Goal: Transaction & Acquisition: Purchase product/service

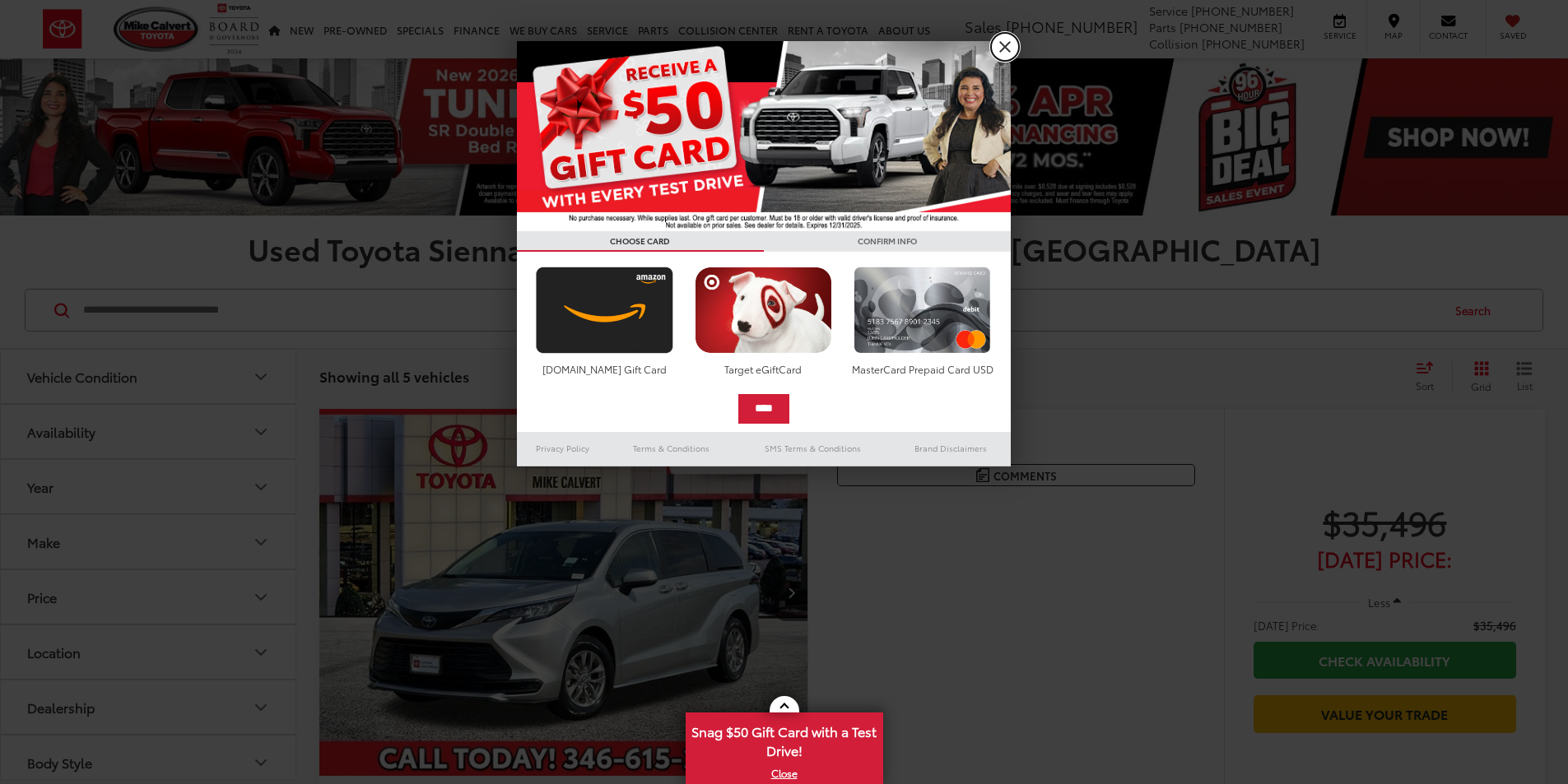
click at [1004, 45] on link "X" at bounding box center [1004, 46] width 28 height 28
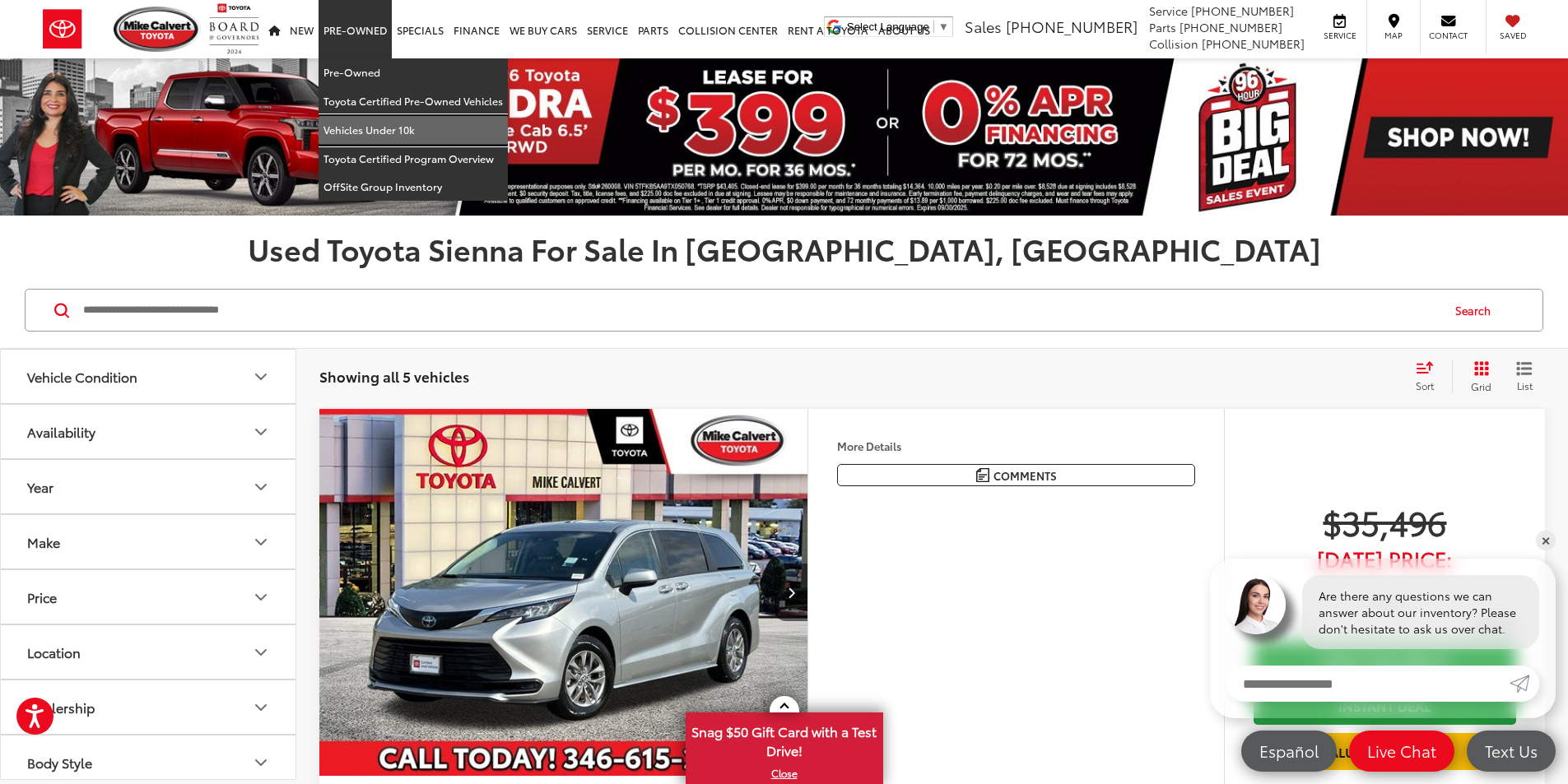
click at [361, 129] on link "Vehicles Under 10k" at bounding box center [413, 130] width 189 height 29
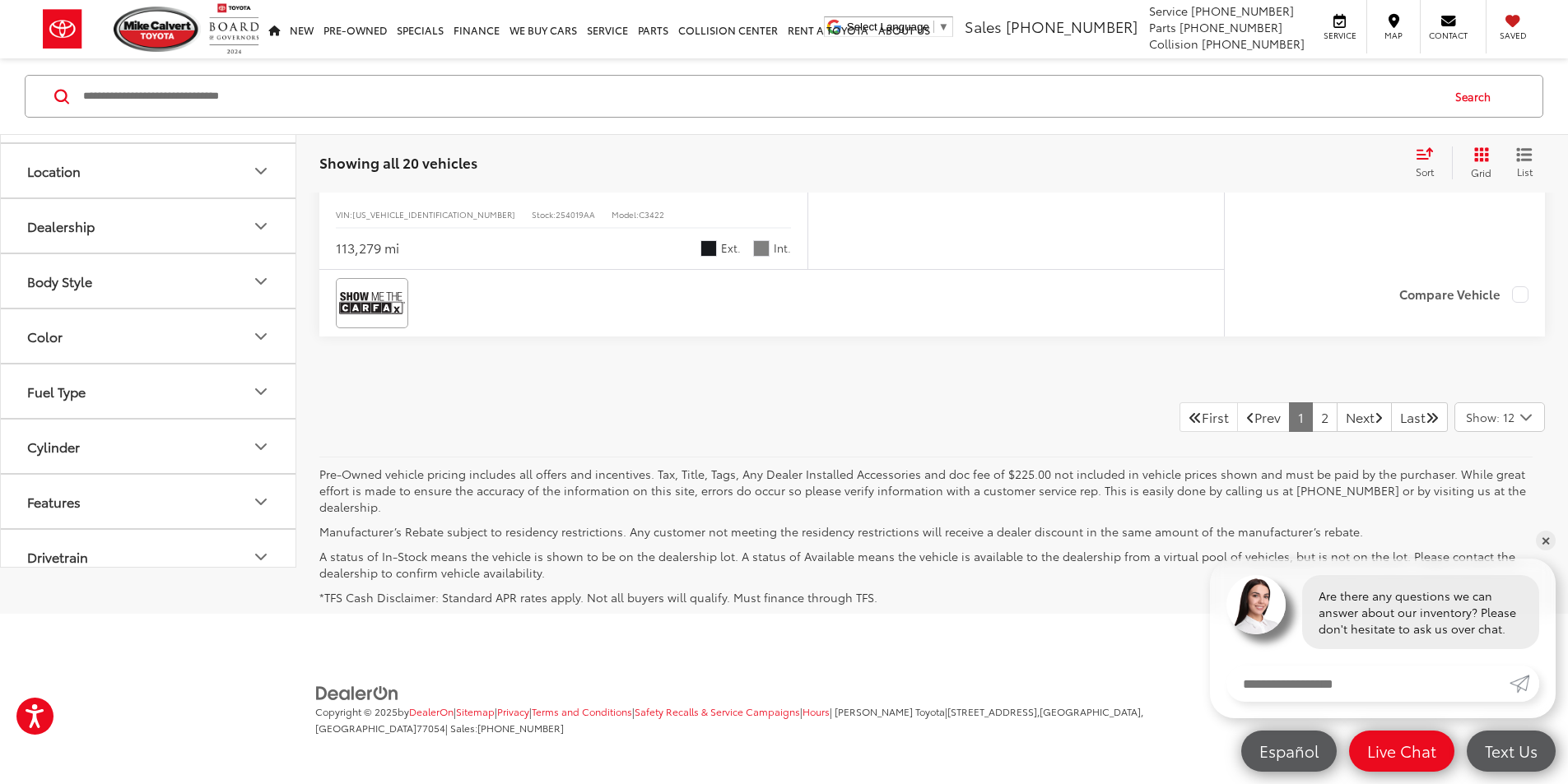
scroll to position [8126, 0]
click at [1312, 420] on link "2" at bounding box center [1325, 417] width 25 height 30
click at [1342, 416] on link "Next" at bounding box center [1364, 417] width 56 height 30
click at [1415, 420] on link "Last" at bounding box center [1419, 417] width 56 height 30
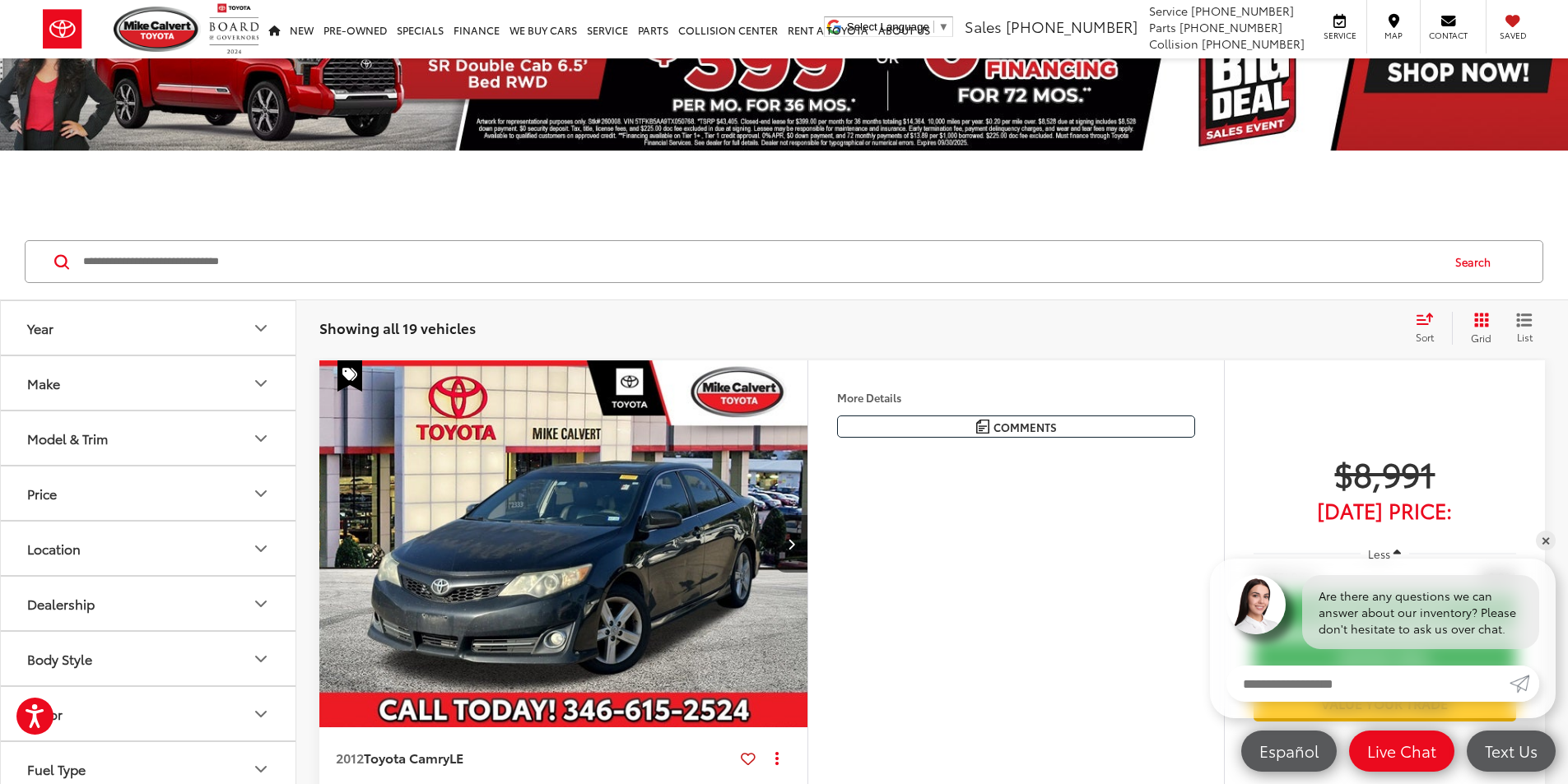
scroll to position [0, 0]
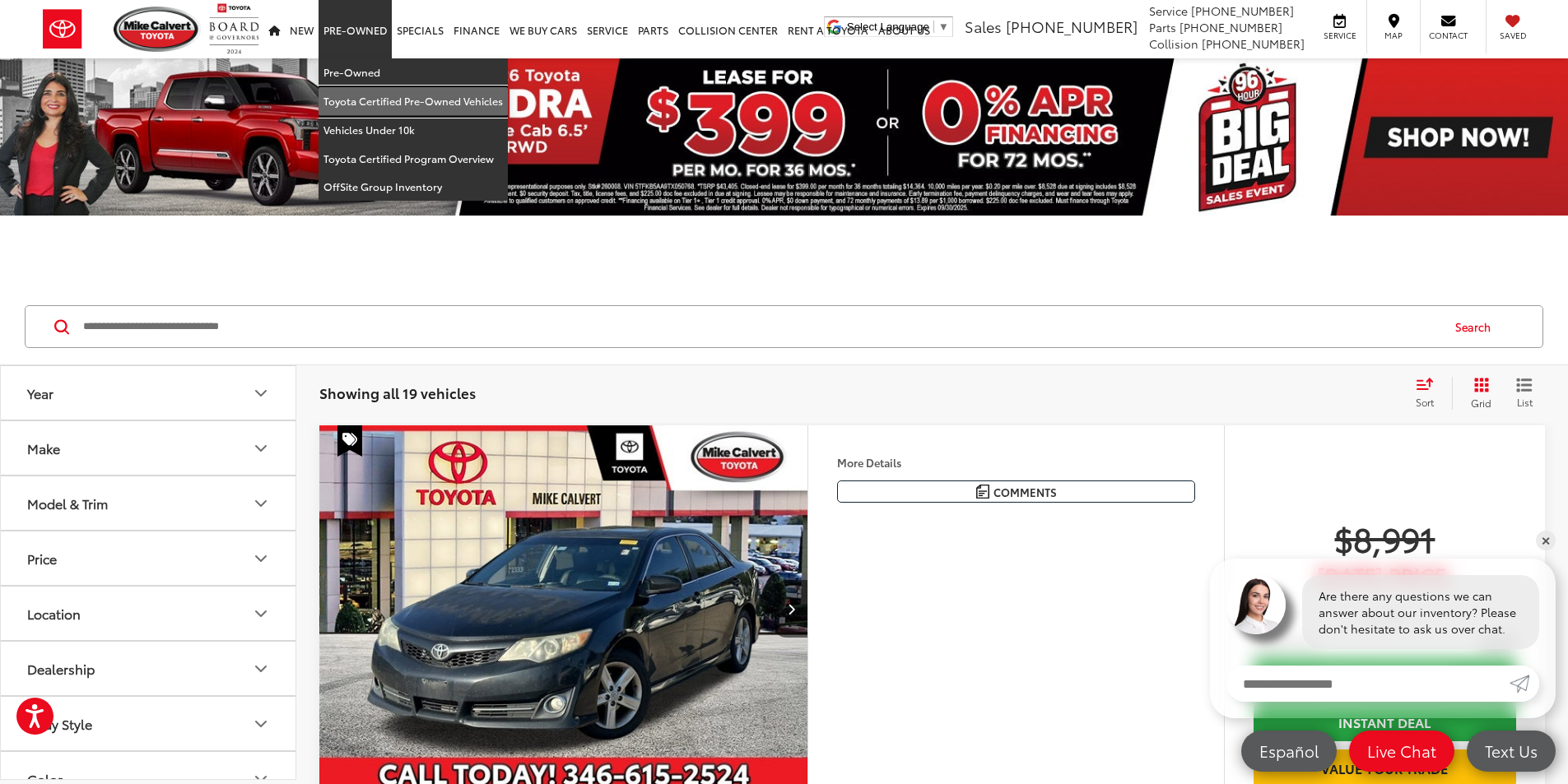
click at [386, 99] on link "Toyota Certified Pre-Owned Vehicles" at bounding box center [413, 102] width 189 height 29
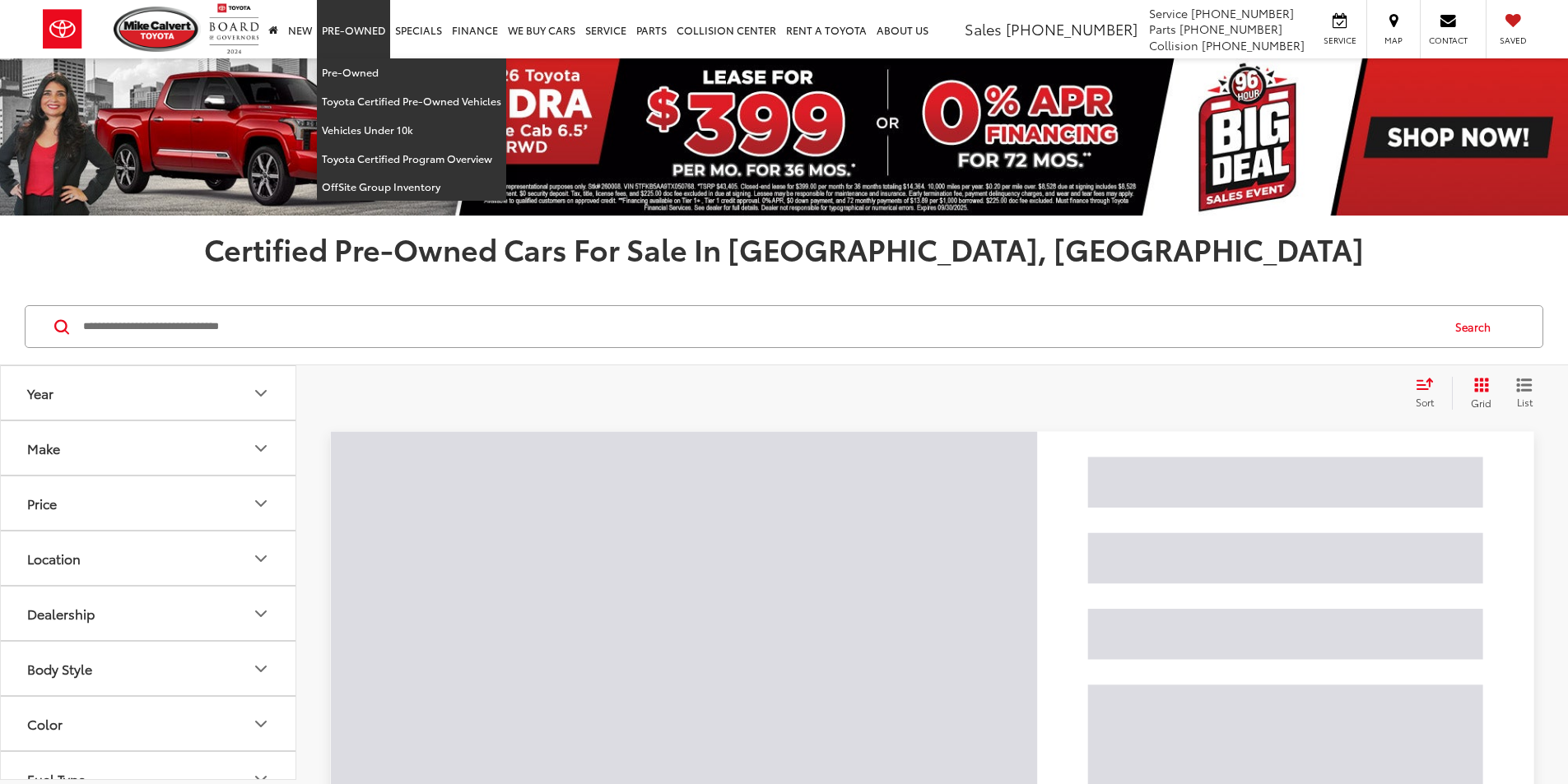
click at [373, 30] on link "Pre-Owned" at bounding box center [353, 29] width 73 height 58
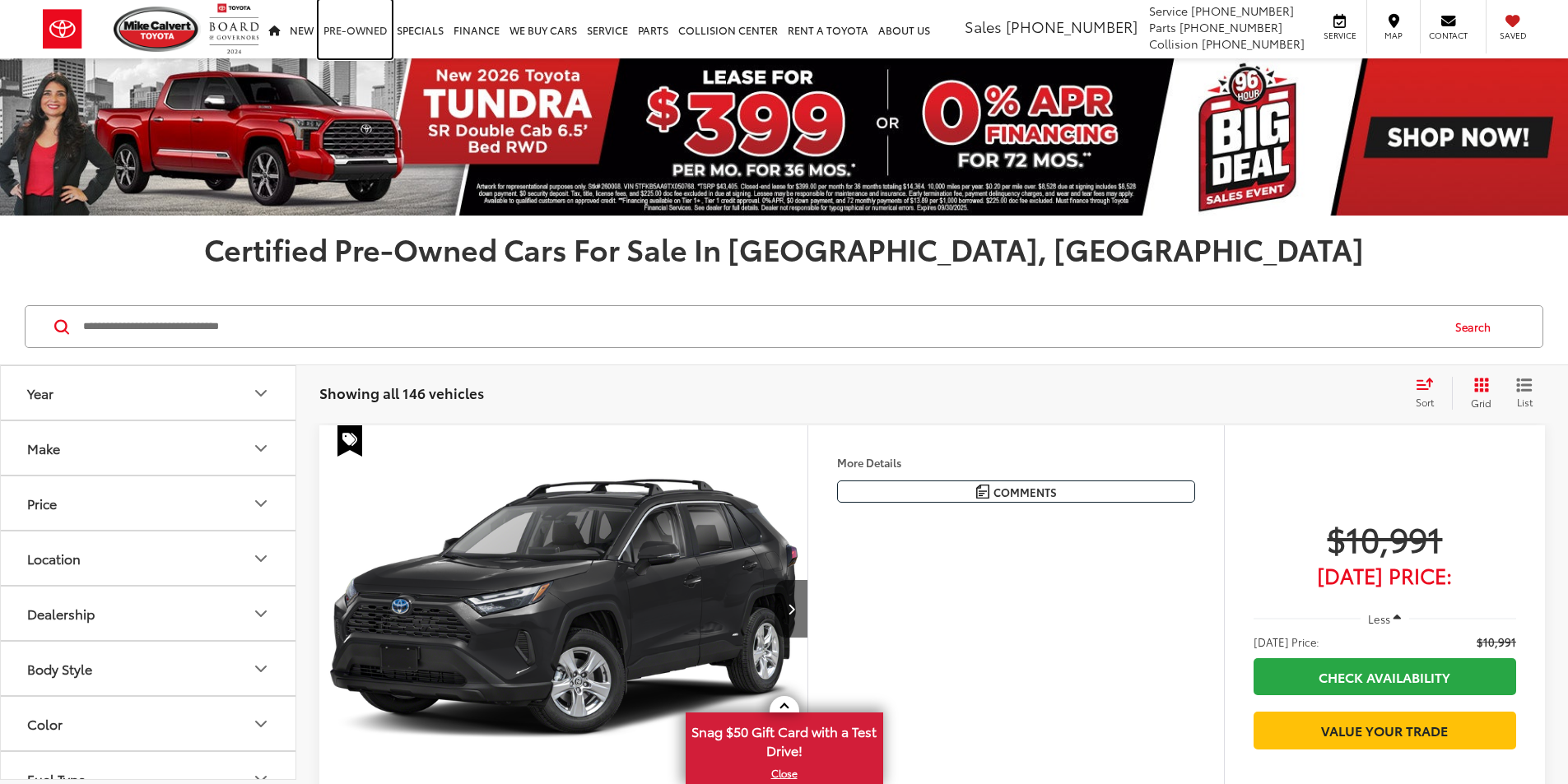
click at [367, 25] on link "Pre-Owned" at bounding box center [355, 29] width 73 height 58
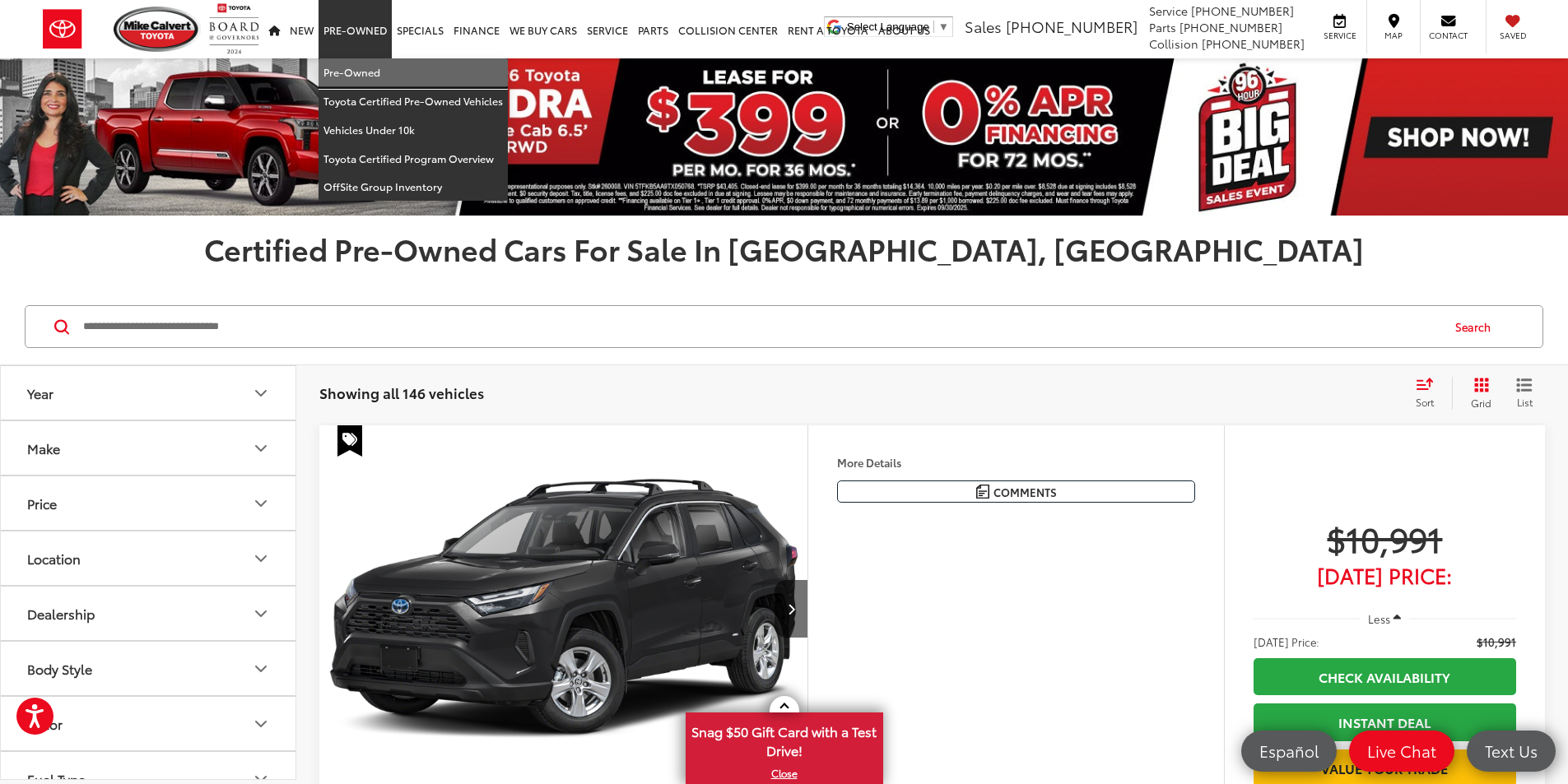
click at [353, 71] on link "Pre-Owned" at bounding box center [413, 73] width 189 height 29
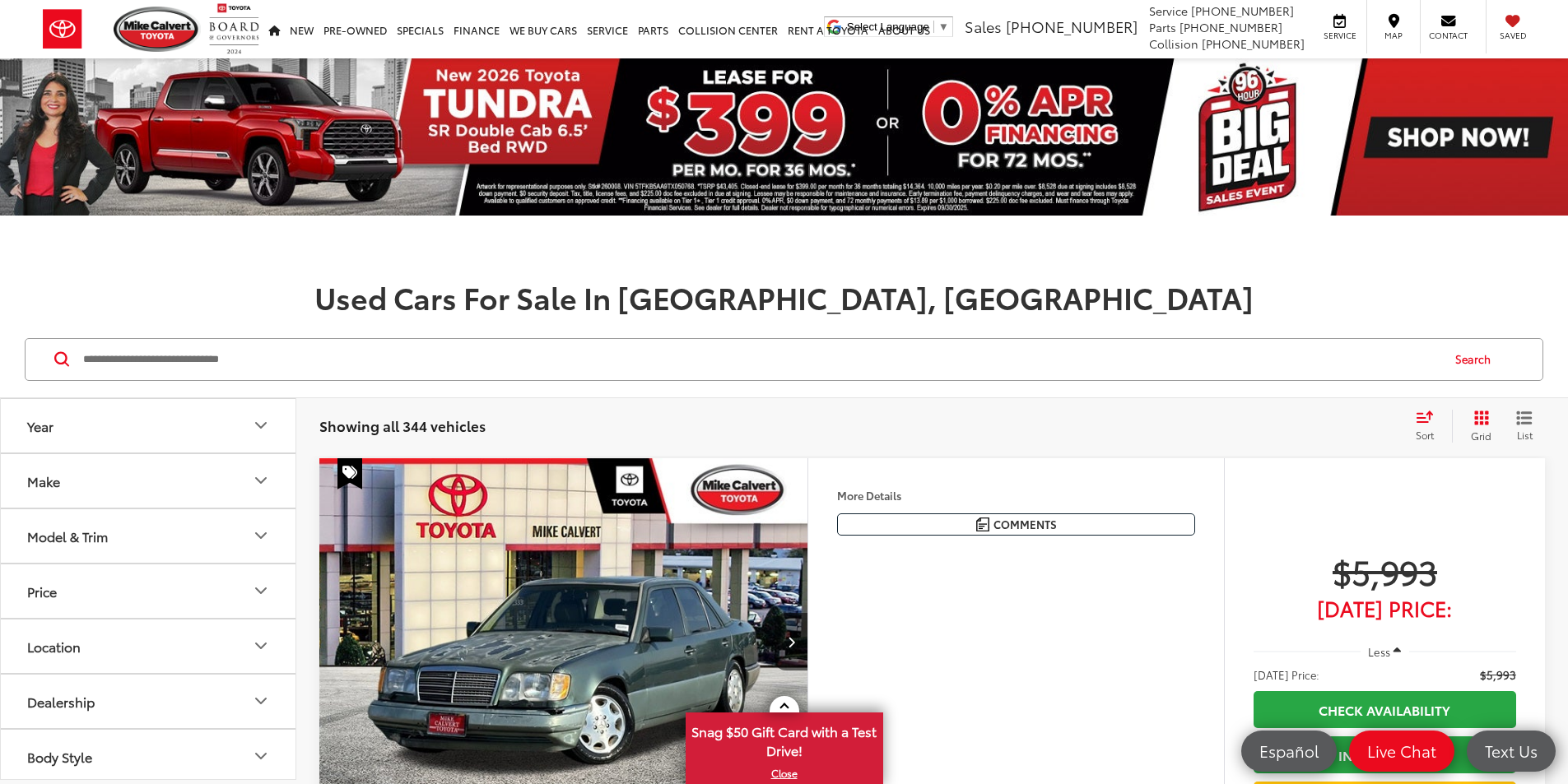
click at [260, 588] on icon "Price" at bounding box center [261, 591] width 20 height 20
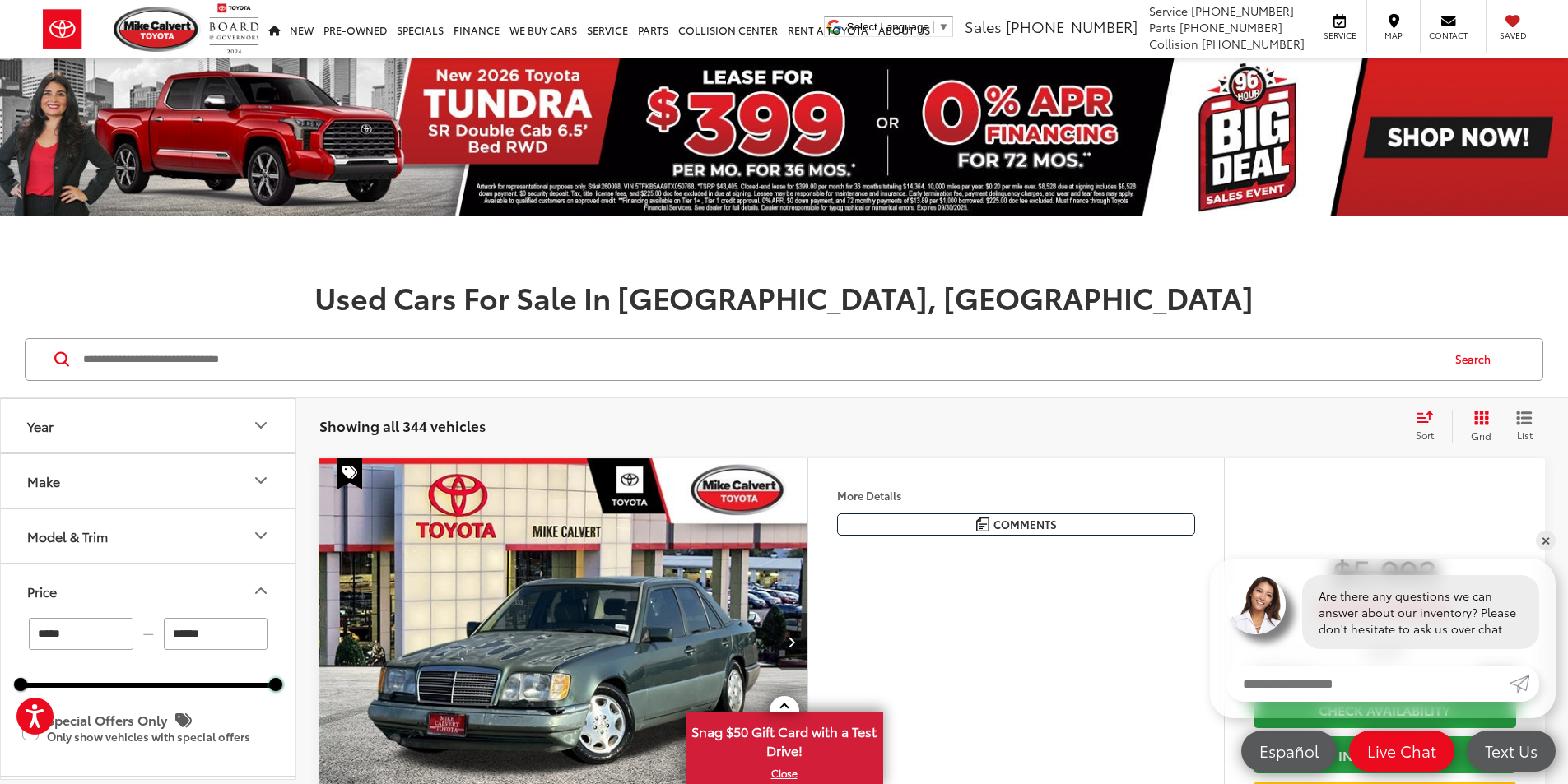
click at [275, 682] on div at bounding box center [276, 685] width 13 height 13
drag, startPoint x: 275, startPoint y: 688, endPoint x: 41, endPoint y: 682, distance: 234.1
click at [41, 683] on div at bounding box center [43, 685] width 13 height 13
type input "******"
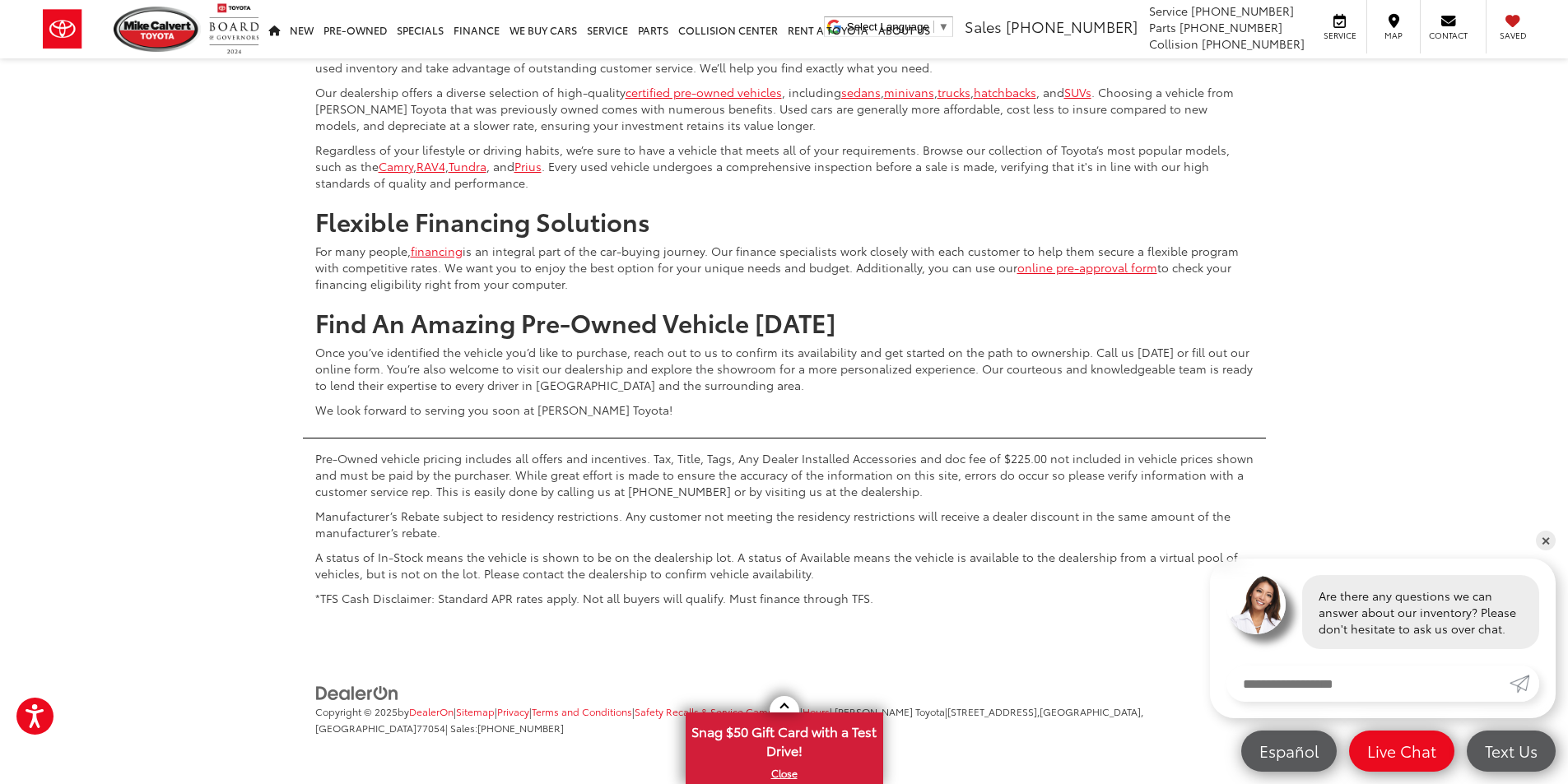
scroll to position [8065, 0]
